Goal: Task Accomplishment & Management: Use online tool/utility

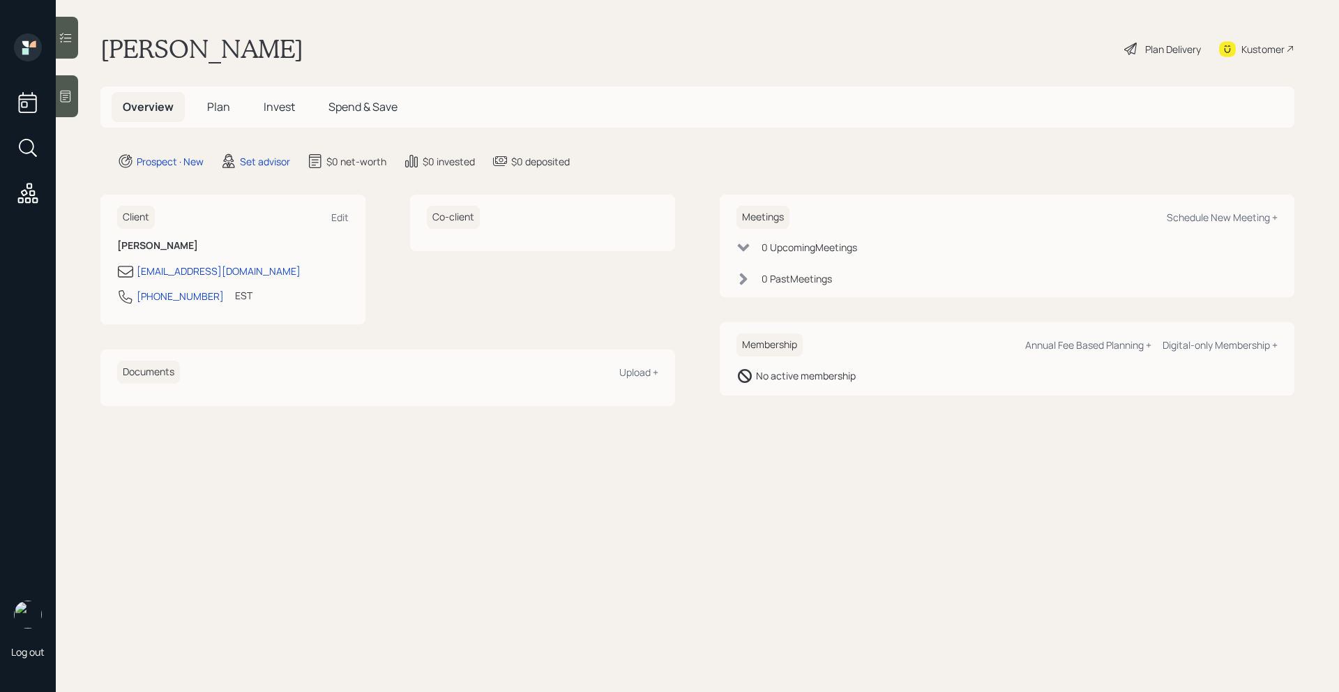
click at [69, 98] on icon at bounding box center [66, 96] width 14 height 14
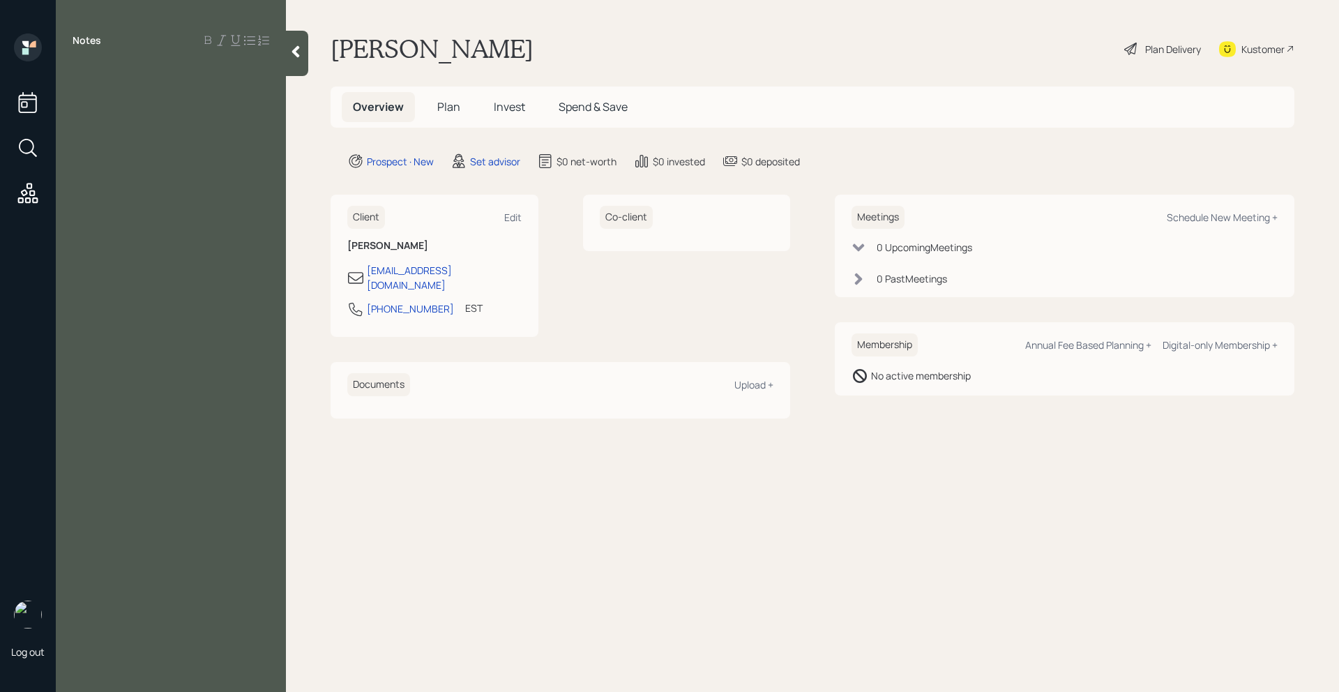
click at [116, 105] on div "Notes" at bounding box center [171, 354] width 230 height 642
click at [108, 86] on div "Notes" at bounding box center [171, 354] width 230 height 642
click at [106, 66] on div at bounding box center [171, 71] width 197 height 15
click at [70, 149] on div "Has a 457 and a 401(k). Wants to know how they Age: 70 SSC:" at bounding box center [171, 110] width 230 height 92
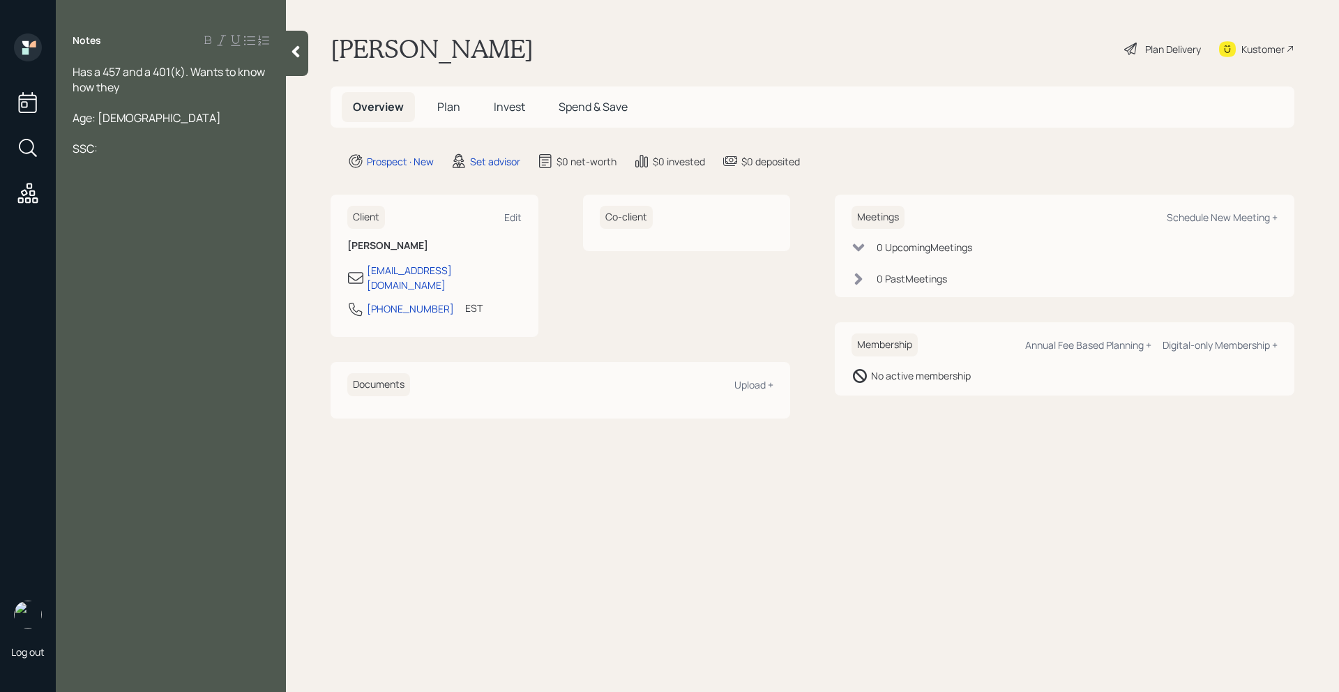
click at [72, 151] on div "Has a 457 and a 401(k). Wants to know how they Age: 70 SSC:" at bounding box center [171, 110] width 230 height 92
click at [74, 151] on span "SSC:" at bounding box center [85, 148] width 25 height 15
click at [104, 151] on div "SSC:" at bounding box center [171, 148] width 197 height 15
click at [113, 119] on div "Age: 70" at bounding box center [171, 117] width 197 height 15
click at [147, 116] on div "Age: 70," at bounding box center [171, 117] width 197 height 15
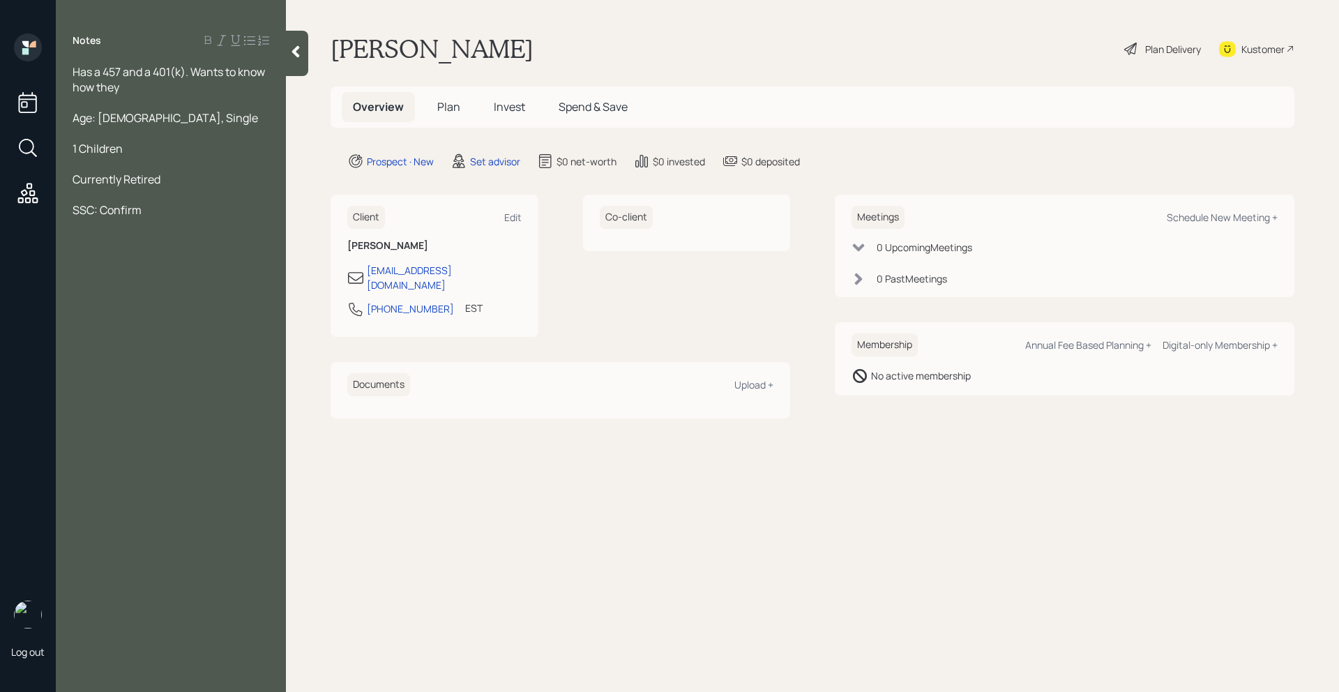
click at [159, 217] on div "Notes Has a 457 and a 401(k). Wants to know how they Age: 70, Single 1 Children…" at bounding box center [171, 354] width 230 height 642
click at [317, 57] on main "Lucretia Harrell Plan Delivery Kustomer Overview Plan Invest Spend & Save Prosp…" at bounding box center [812, 346] width 1053 height 692
click at [285, 57] on div "Notes Has a 457 and a 401(k). Wants to know how they Age: 70, Single 1 Children…" at bounding box center [171, 354] width 230 height 642
click at [170, 251] on div "Notes Has a 457 and a 401(k). Wants to know how they Age: 70, Single 1 Children…" at bounding box center [171, 354] width 230 height 642
click at [170, 248] on div "Notes Has a 457 and a 401(k). Wants to know how they Age: 70, Single 1 Children…" at bounding box center [171, 354] width 230 height 642
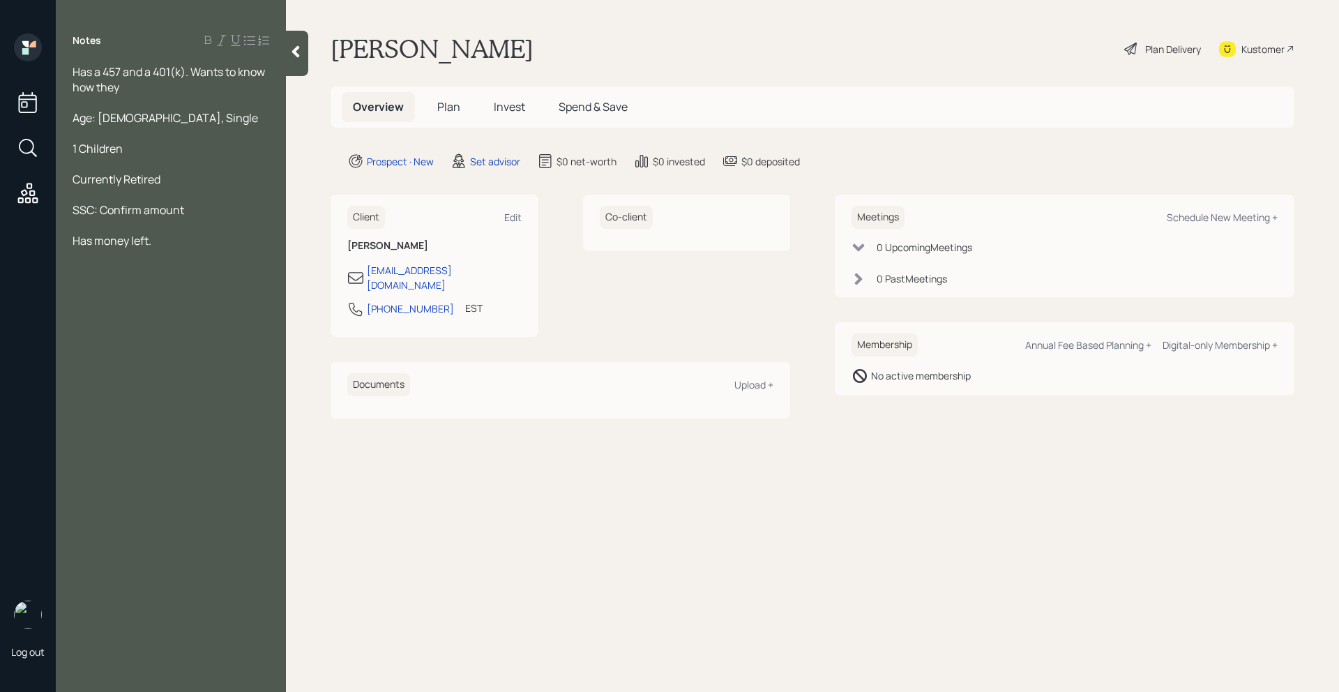
click at [156, 238] on div "Has money left." at bounding box center [171, 240] width 197 height 15
click at [305, 49] on div at bounding box center [297, 53] width 22 height 45
